Goal: Task Accomplishment & Management: Use online tool/utility

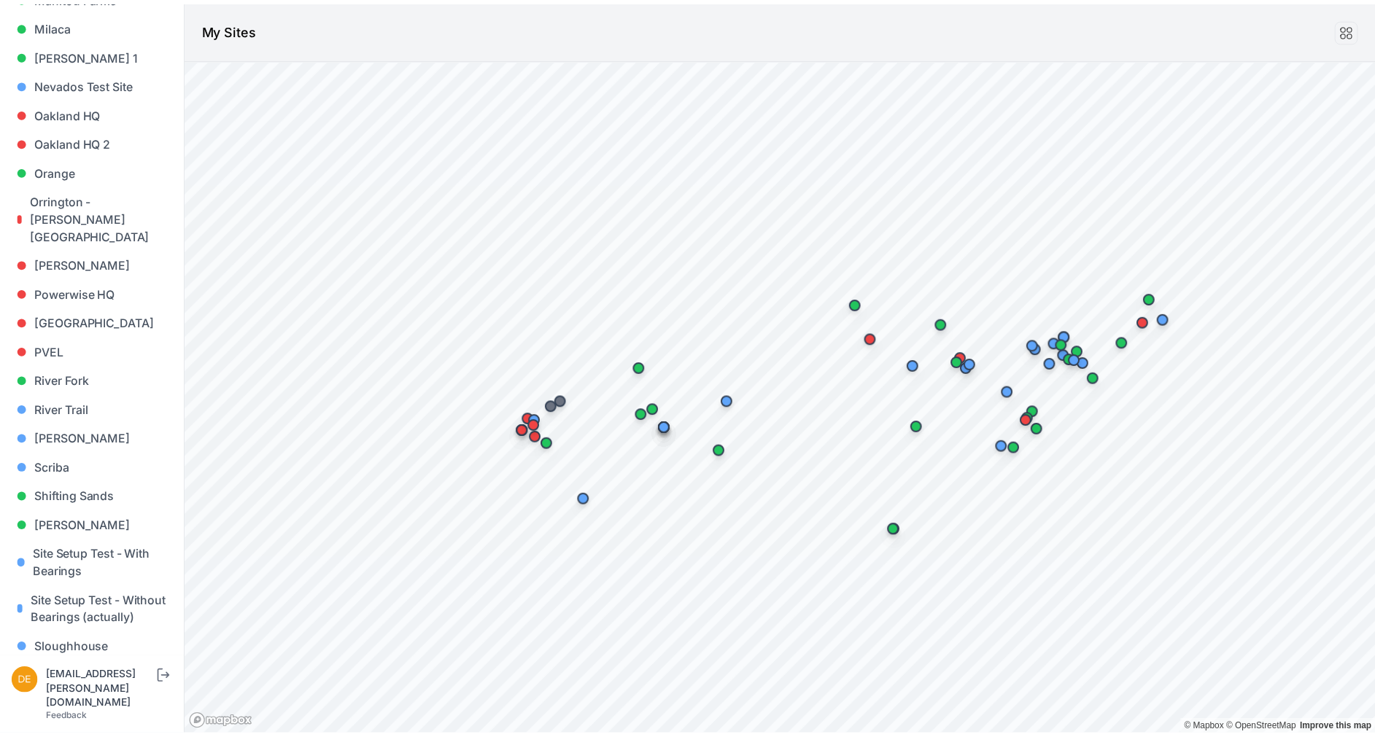
scroll to position [1006, 0]
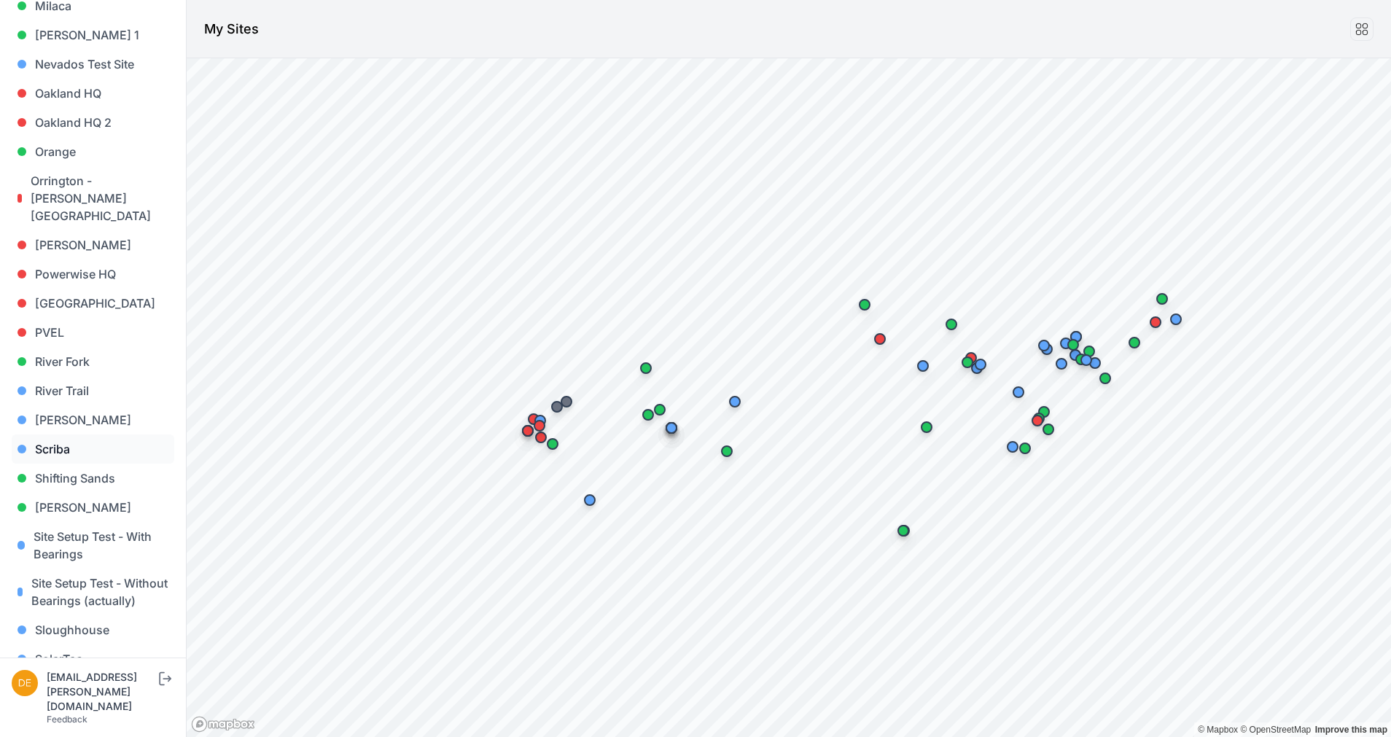
click at [55, 435] on link "Scriba" at bounding box center [93, 449] width 163 height 29
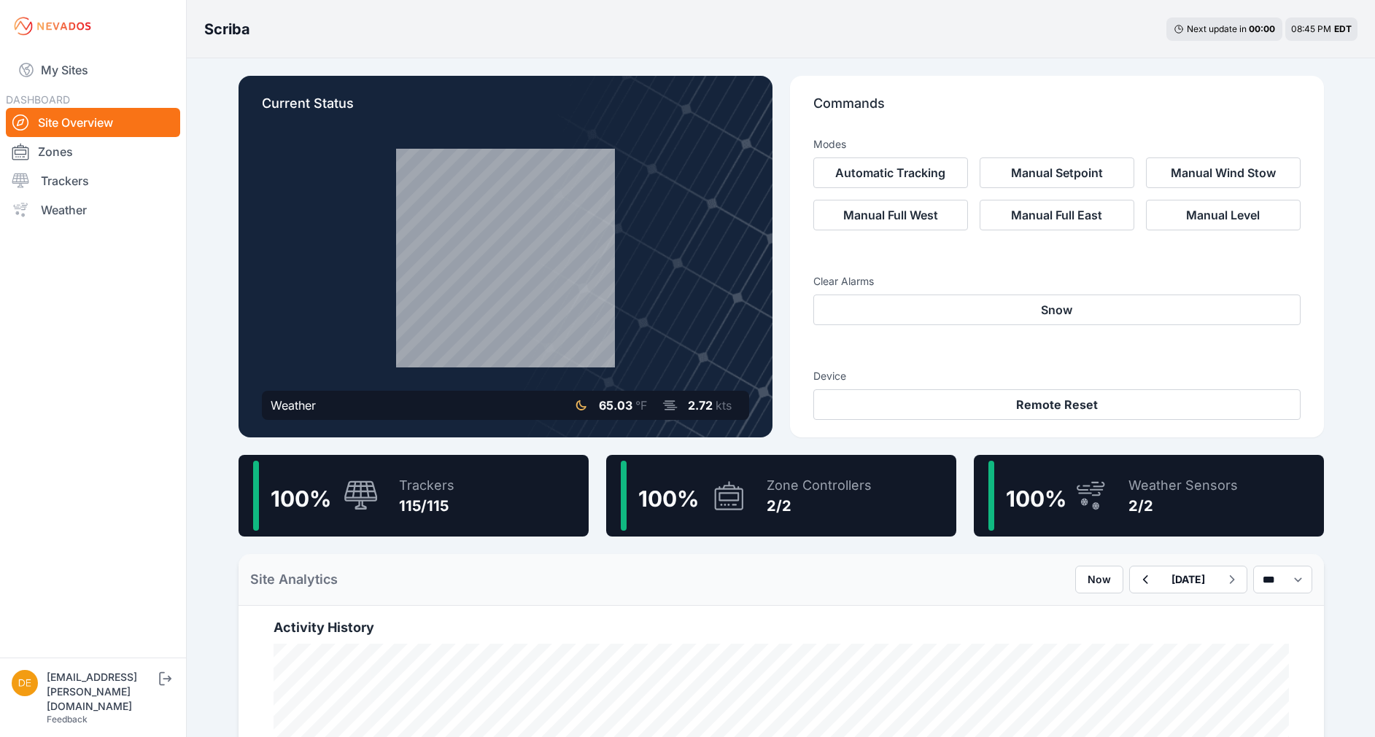
click at [386, 502] on div "Trackers 115/115" at bounding box center [419, 496] width 70 height 70
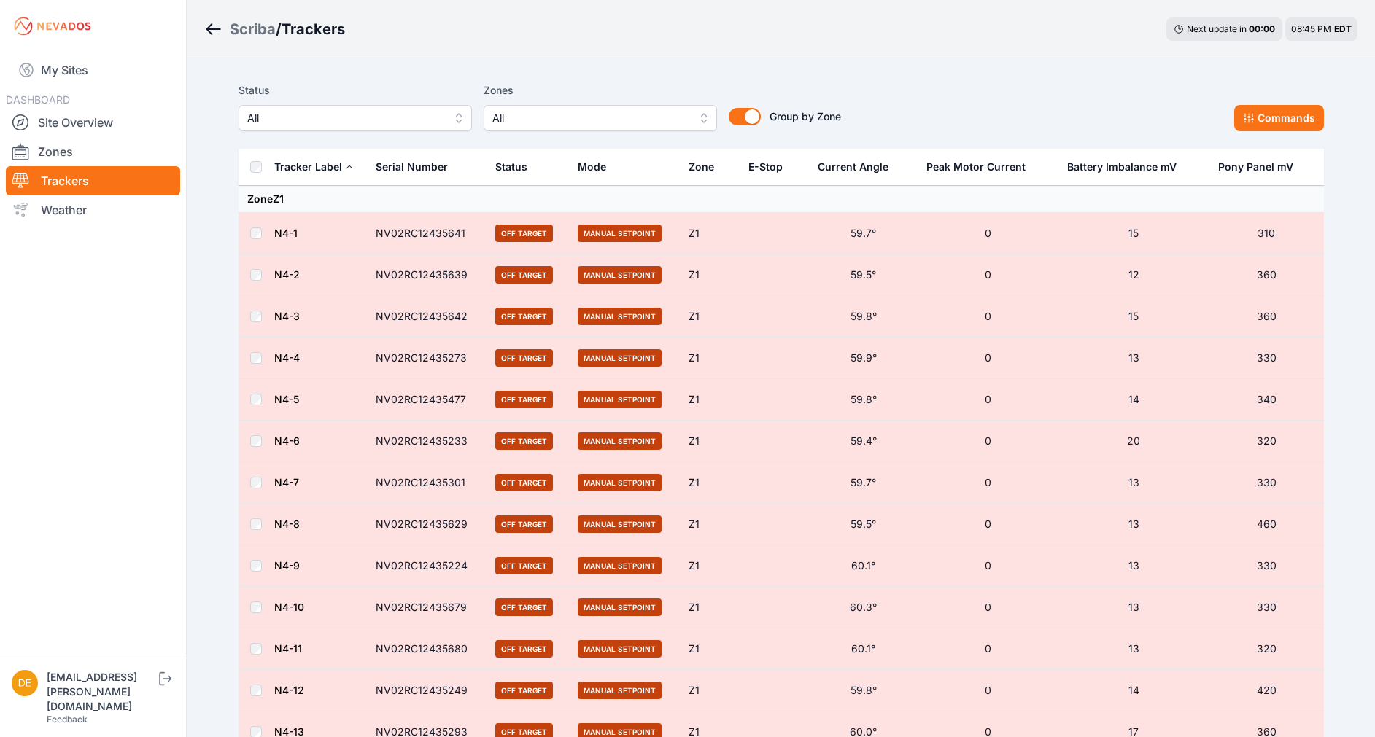
click at [396, 115] on span "All" at bounding box center [344, 118] width 195 height 18
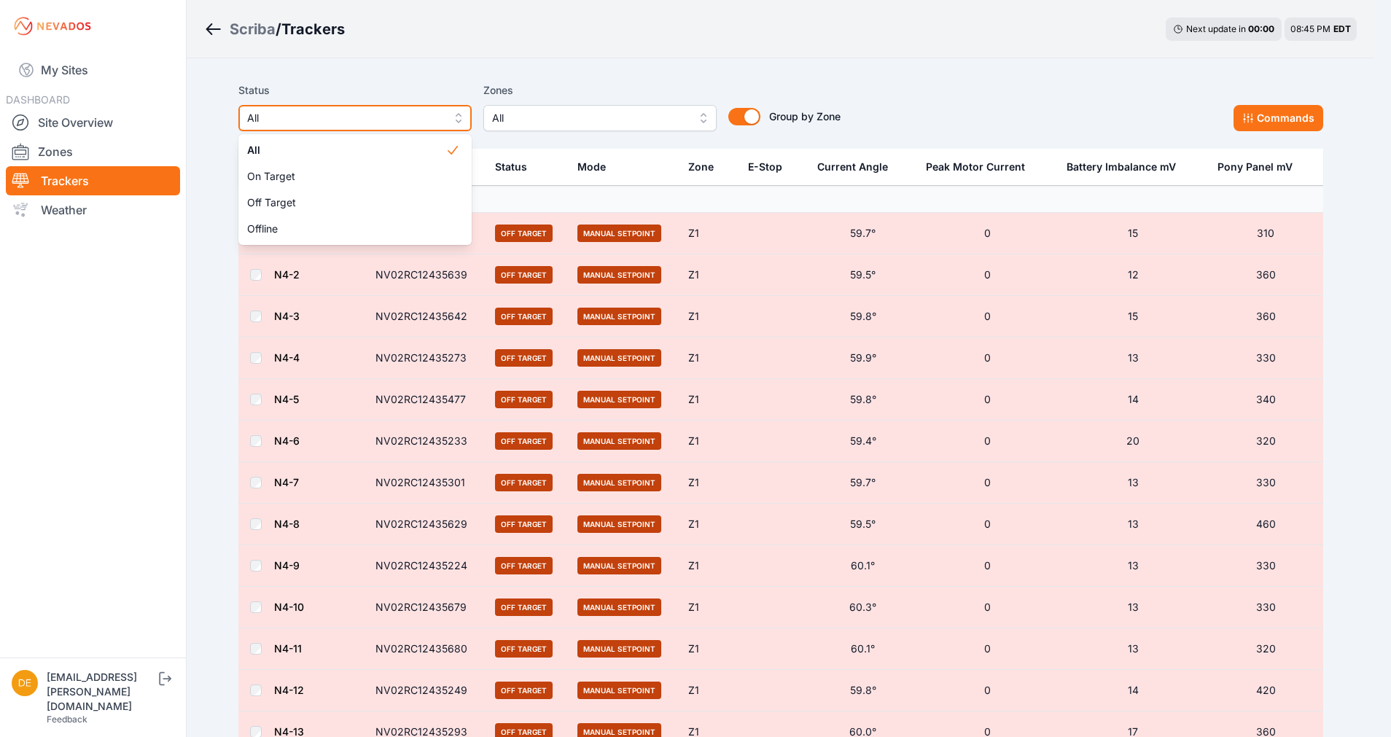
click at [359, 112] on span "All" at bounding box center [344, 118] width 195 height 18
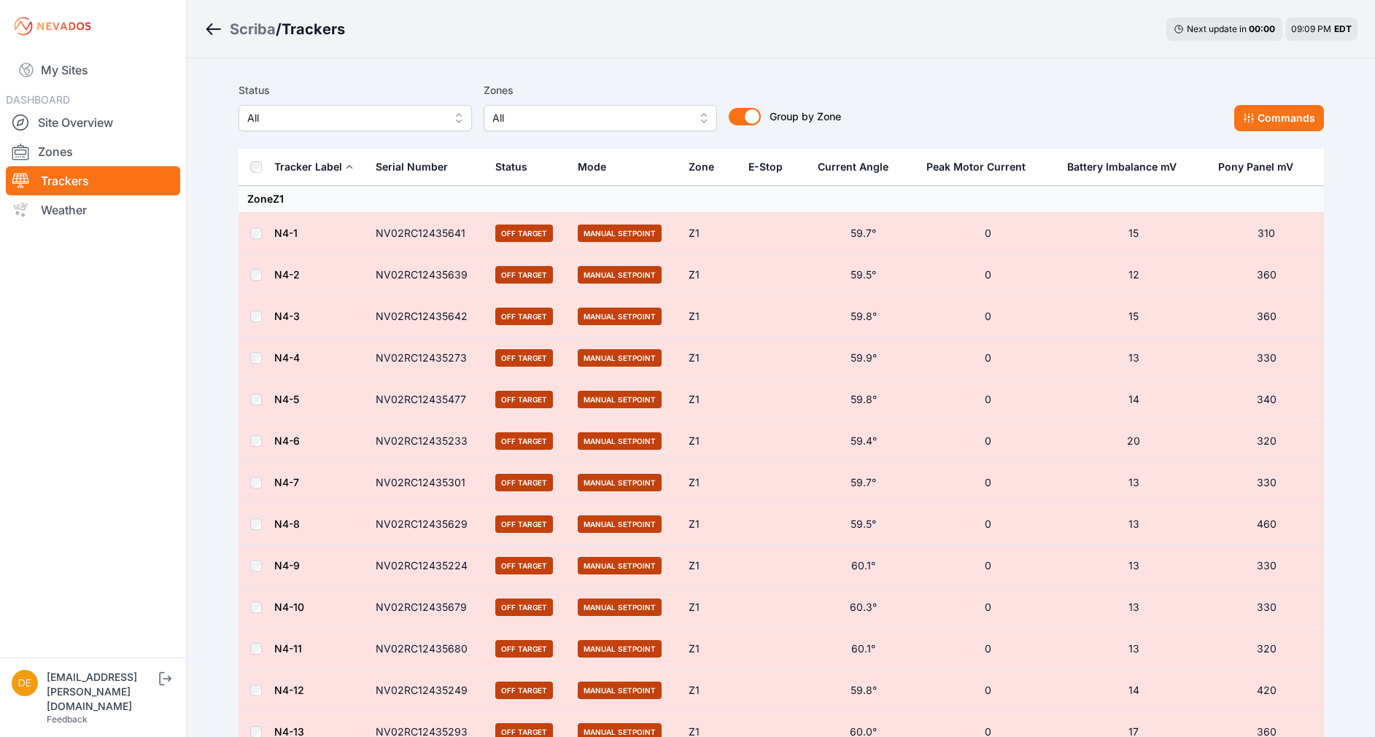
click at [403, 119] on span "All" at bounding box center [344, 118] width 195 height 18
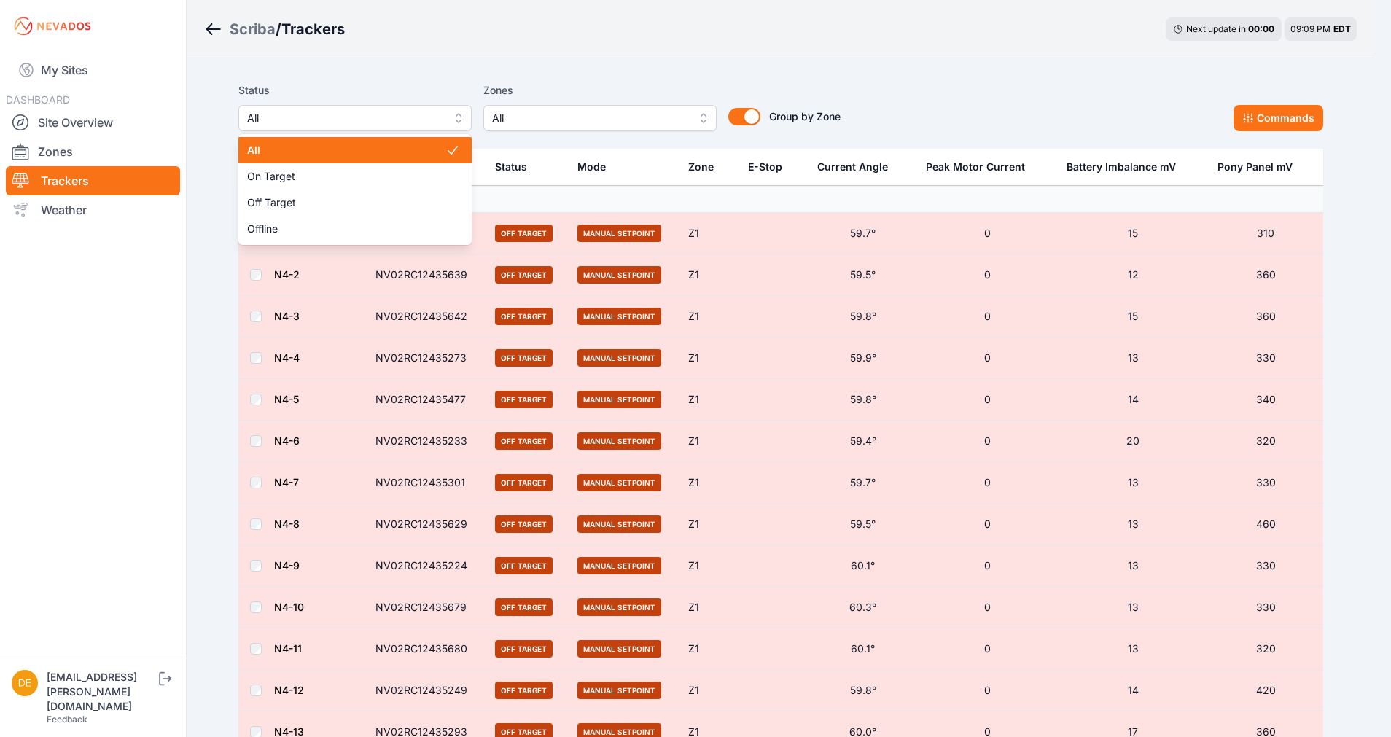
click at [306, 152] on span "All" at bounding box center [346, 150] width 198 height 15
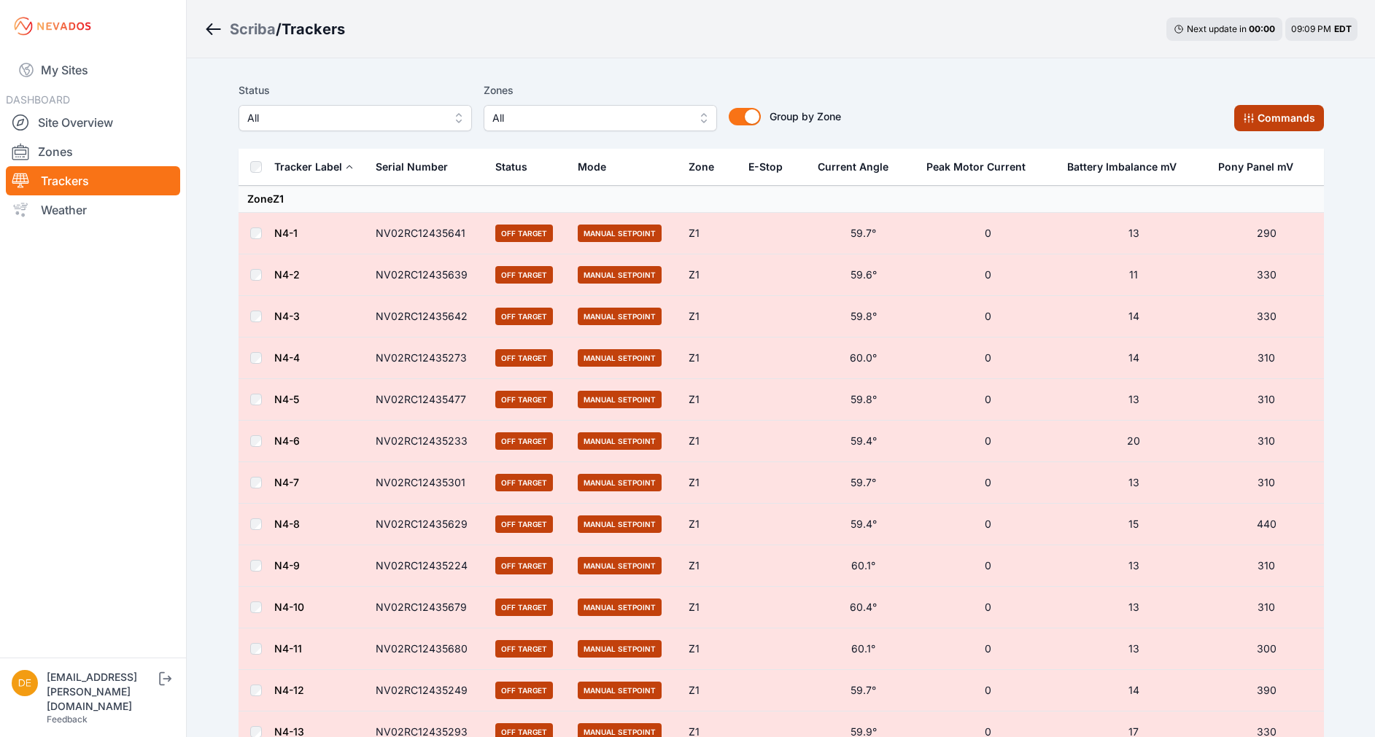
click at [1299, 108] on button "Commands" at bounding box center [1279, 118] width 90 height 26
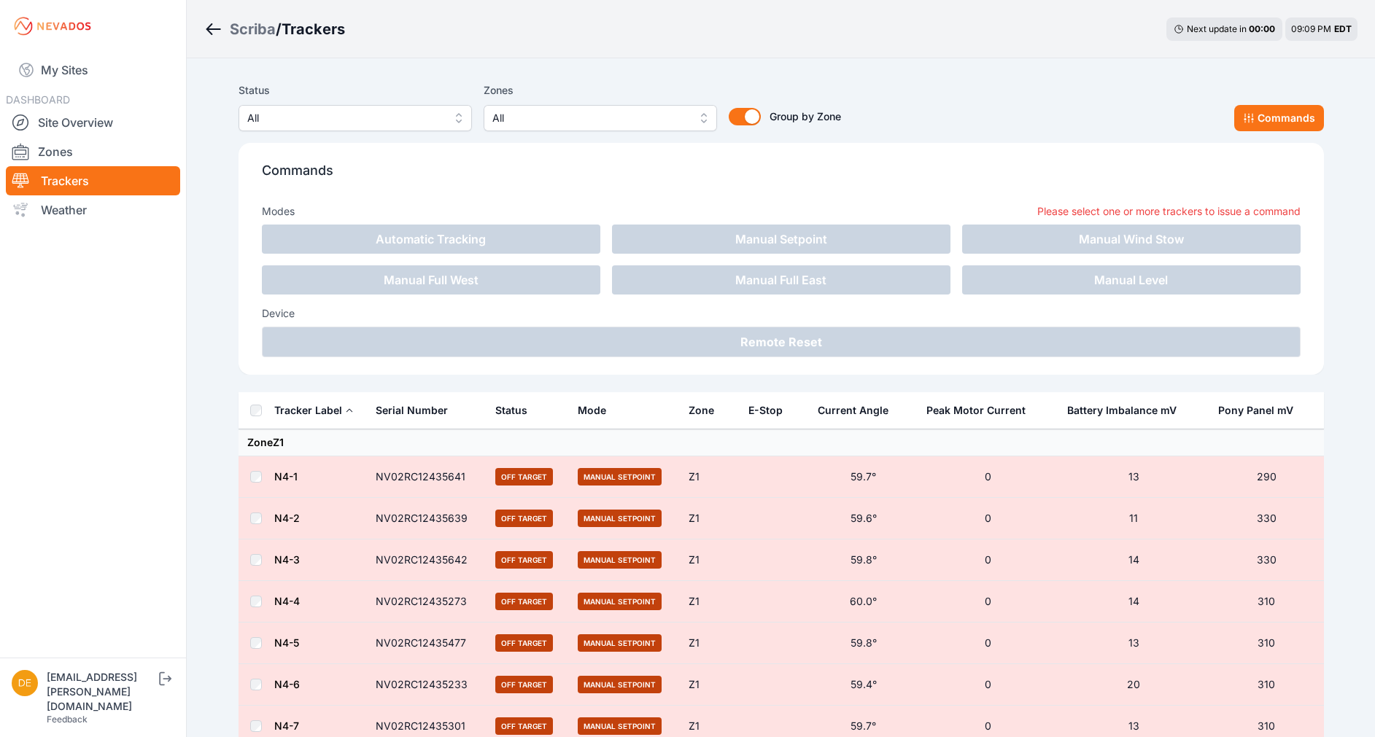
click at [811, 150] on div "Commands Modes Please select one or more trackers to issue a command Automatic …" at bounding box center [780, 259] width 1085 height 232
